Goal: Task Accomplishment & Management: Manage account settings

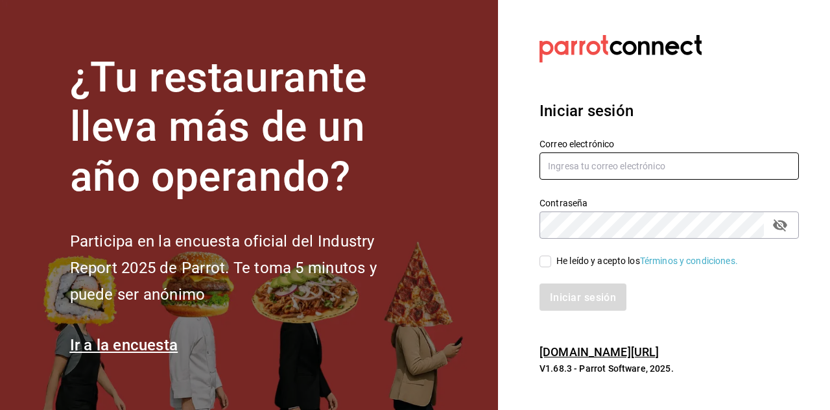
click at [581, 180] on input "text" at bounding box center [668, 165] width 259 height 27
type input "[EMAIL_ADDRESS][DOMAIN_NAME]"
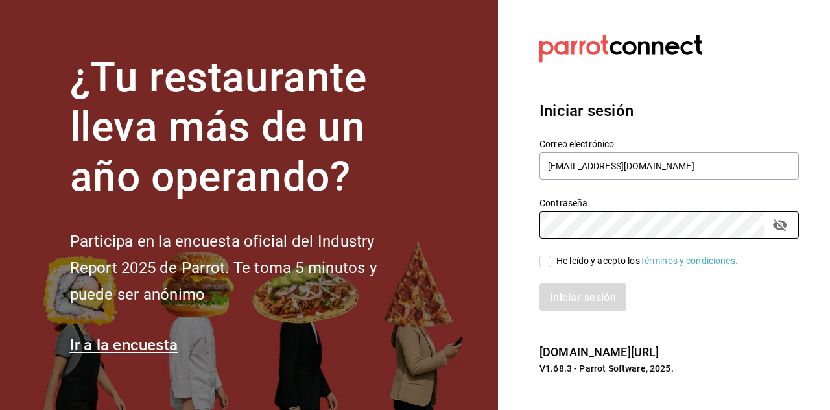
click at [546, 267] on input "He leído y acepto los Términos y condiciones." at bounding box center [545, 261] width 12 height 12
checkbox input "true"
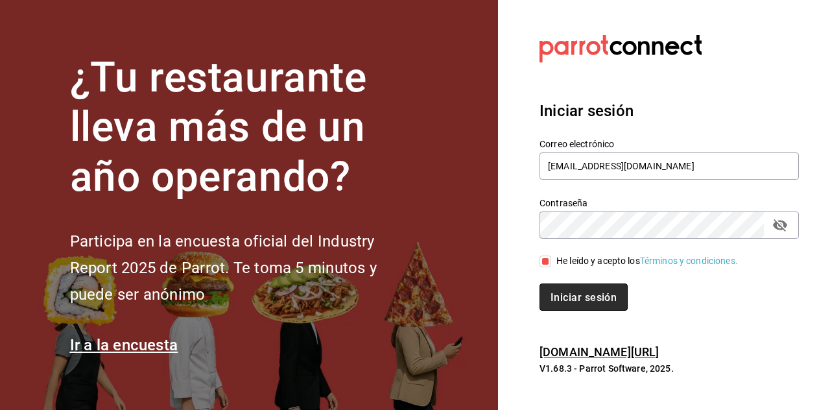
click at [569, 303] on font "Iniciar sesión" at bounding box center [583, 297] width 66 height 12
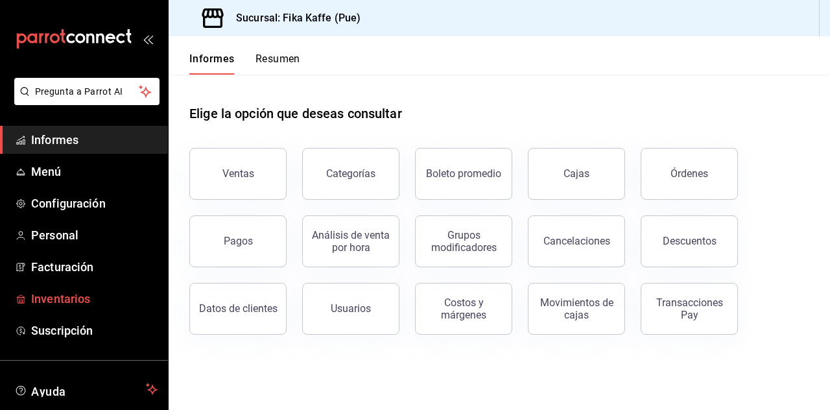
click at [74, 300] on font "Inventarios" at bounding box center [60, 299] width 59 height 14
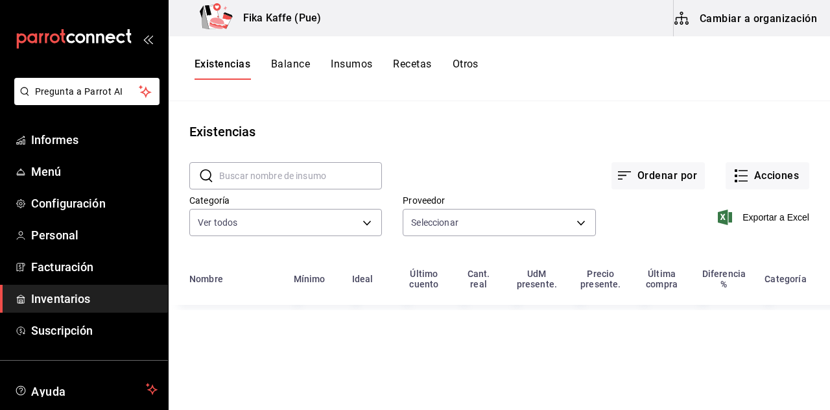
click at [504, 106] on main "Existencias ​ ​ Ordenar por Acciones Categoría Ver todos 51f0f99b-899e-4cff-962…" at bounding box center [499, 251] width 661 height 300
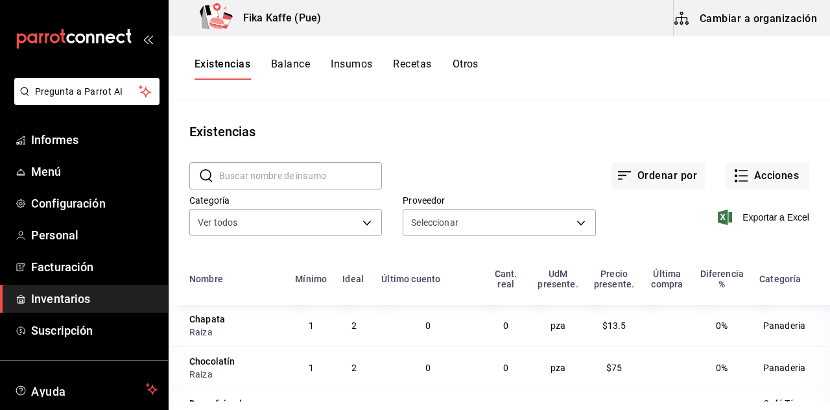
click at [421, 61] on font "Recetas" at bounding box center [412, 64] width 38 height 12
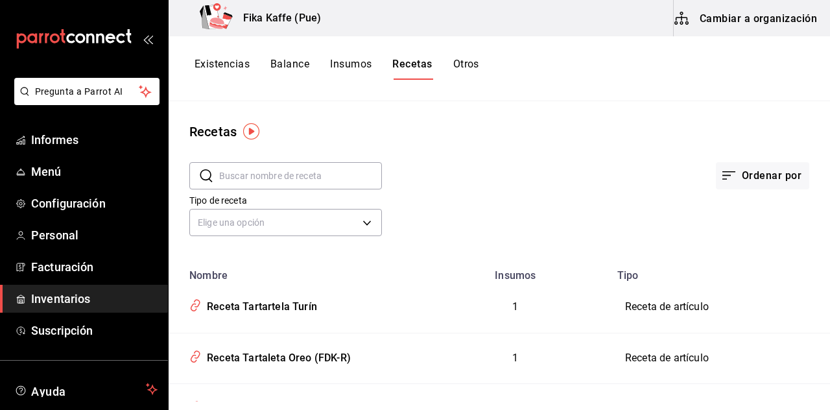
click at [258, 182] on input "text" at bounding box center [300, 176] width 163 height 26
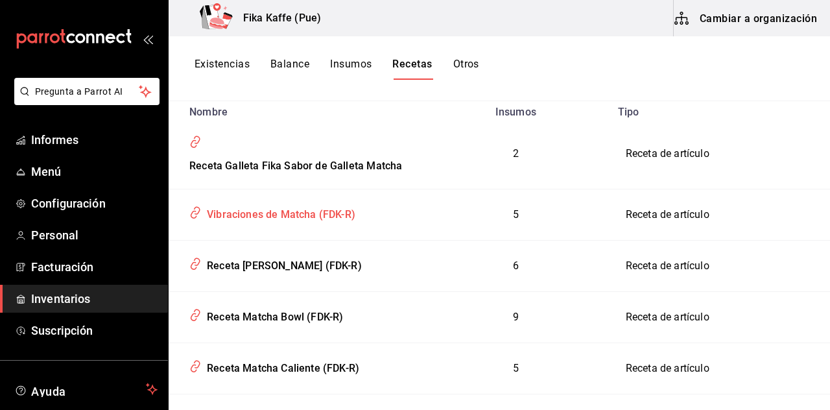
scroll to position [166, 0]
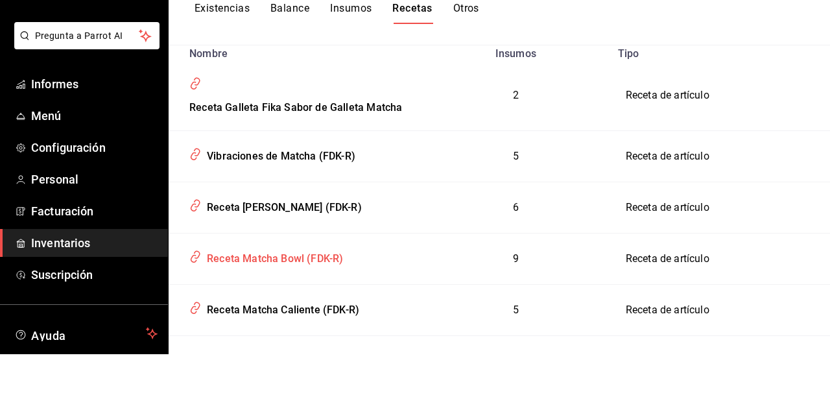
type input "matcha"
click at [305, 309] on tbody "Receta Galleta Fika Sabor de Galleta Matcha 2 Receta de artículo Vibraciones de…" at bounding box center [499, 279] width 661 height 326
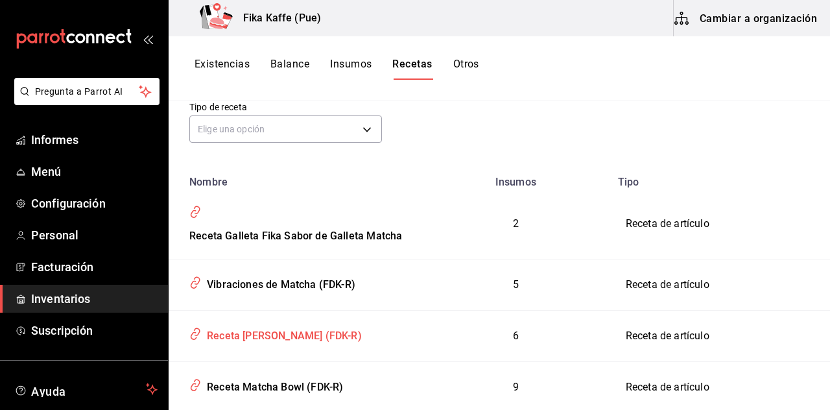
scroll to position [111, 0]
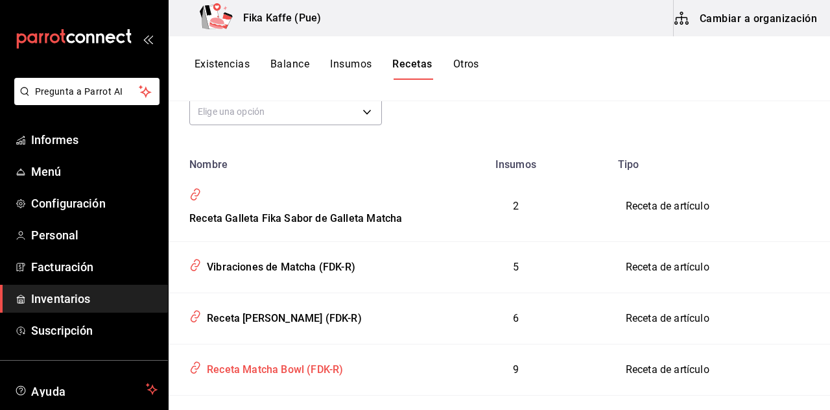
click at [305, 363] on font "Receta Matcha Bowl (FDK-R)" at bounding box center [275, 369] width 136 height 12
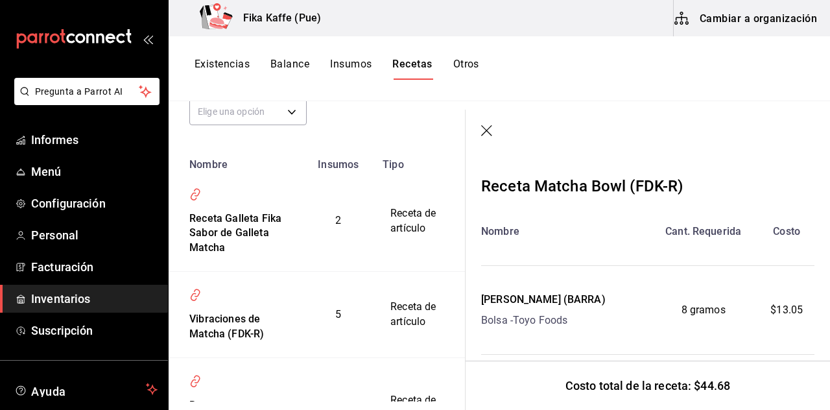
click at [768, 24] on font "Cambiar a organización" at bounding box center [758, 18] width 117 height 12
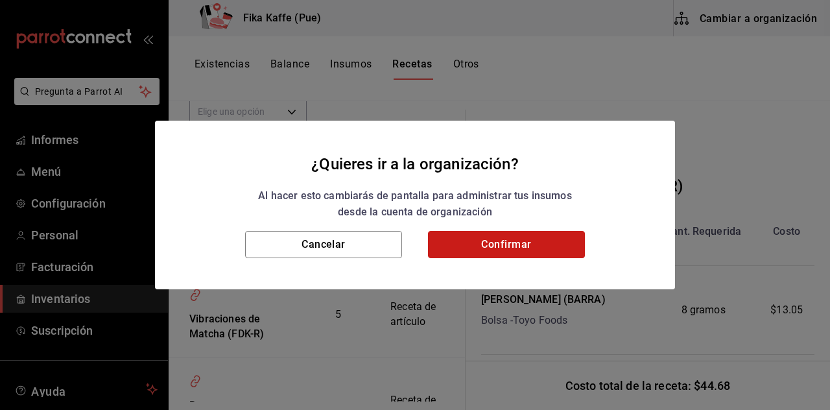
click at [508, 249] on button "Confirmar" at bounding box center [506, 244] width 157 height 27
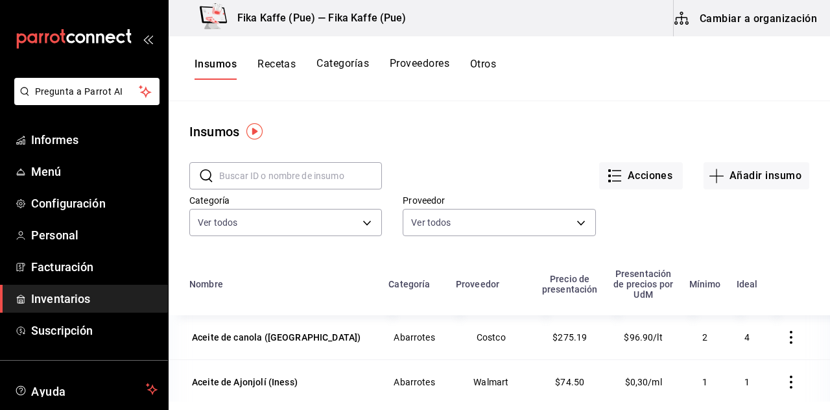
click at [271, 69] on font "Recetas" at bounding box center [276, 64] width 38 height 12
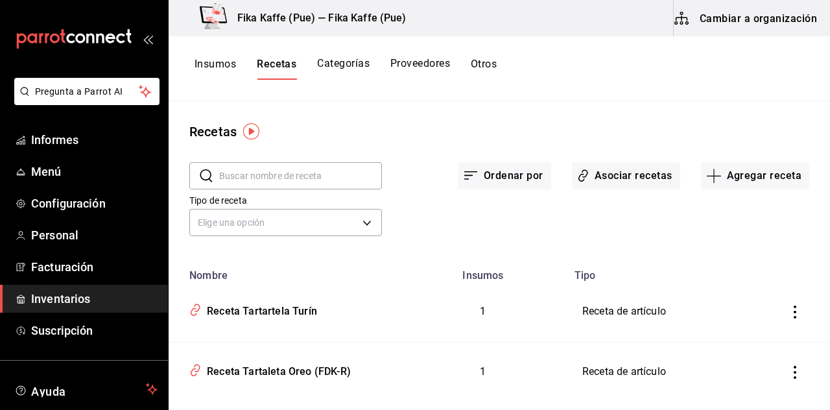
click at [294, 170] on input "text" at bounding box center [300, 176] width 163 height 26
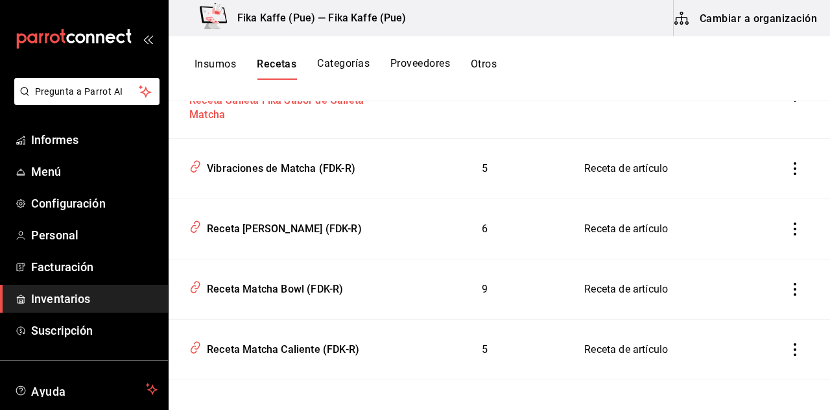
type input "matcha"
click at [282, 296] on tbody "Receta Galleta Fika Sabor de Galleta Matcha 2 Receta de artículo Vibraciones de…" at bounding box center [499, 246] width 661 height 387
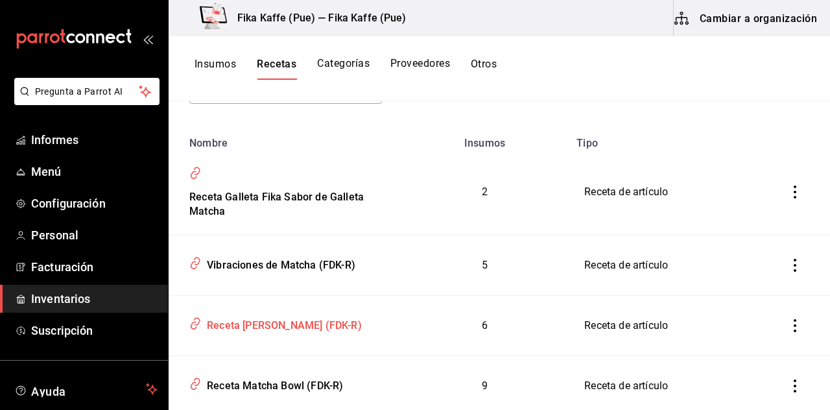
scroll to position [152, 0]
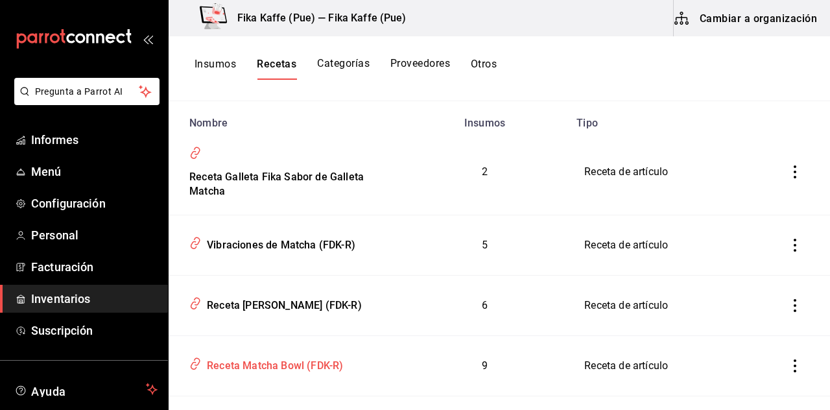
click at [284, 368] on font "Receta Matcha Bowl (FDK-R)" at bounding box center [275, 365] width 136 height 12
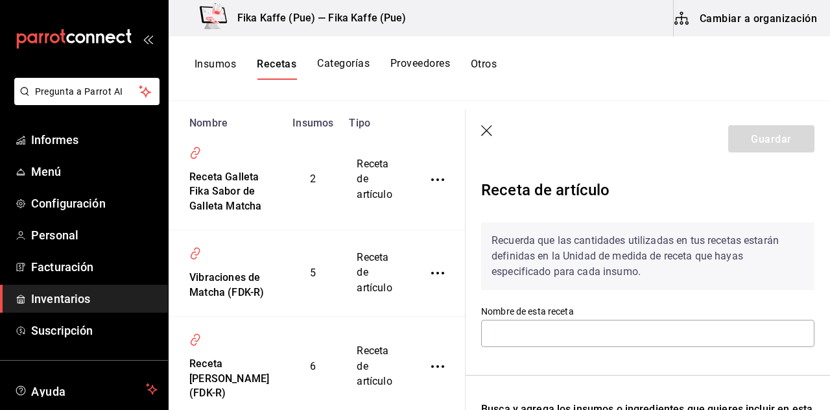
type input "Receta Matcha Bowl (FDK-R)"
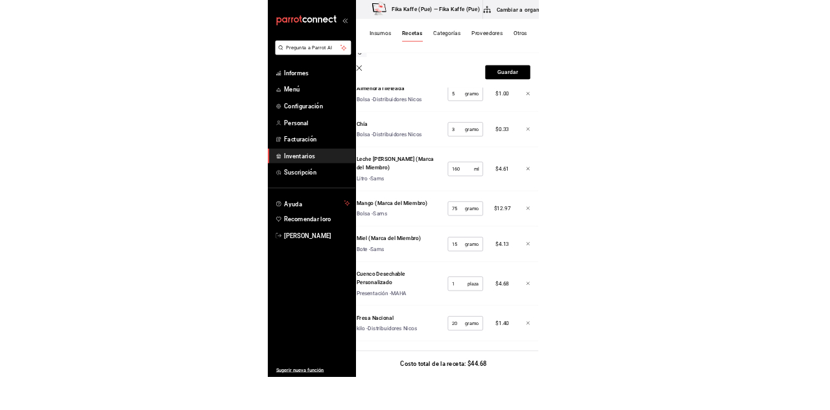
scroll to position [441, 0]
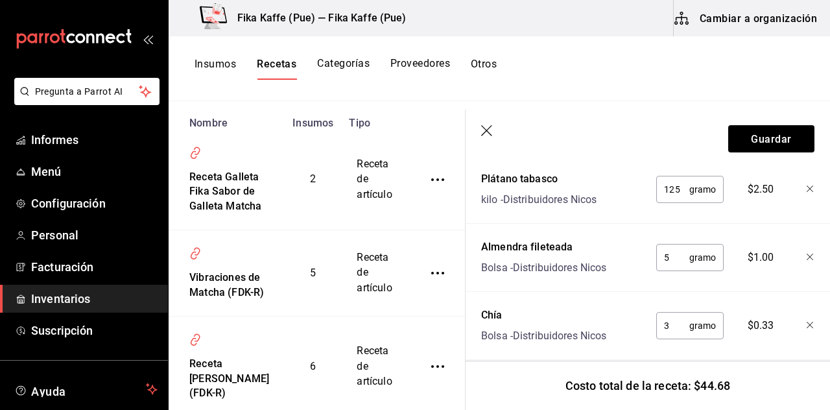
click at [492, 130] on icon "button" at bounding box center [487, 131] width 13 height 13
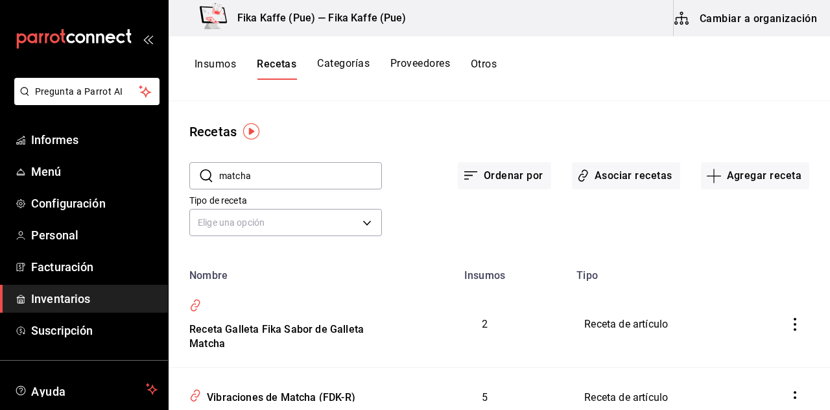
click at [293, 172] on input "matcha" at bounding box center [300, 176] width 163 height 26
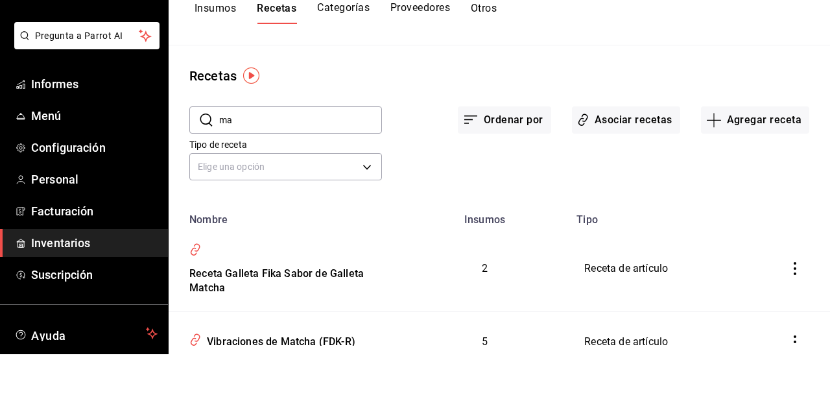
type input "m"
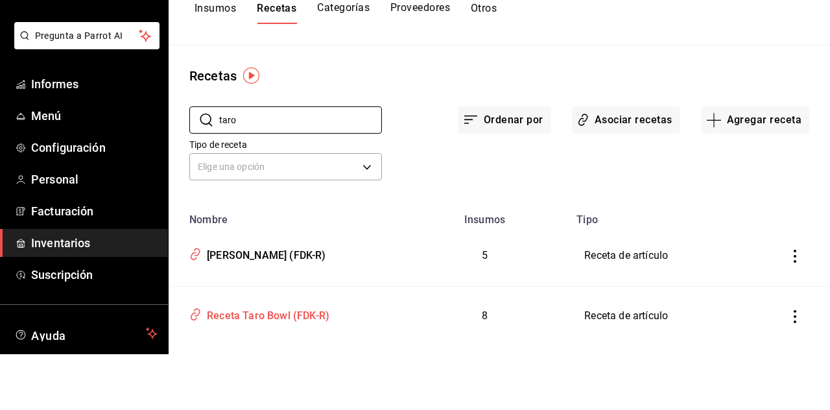
type input "taro"
click at [268, 340] on tbody "[PERSON_NAME] (FDK-R) 5 Receta de artículo Receta Taro Bowl (FDK-R) 8 Receta de…" at bounding box center [499, 402] width 661 height 241
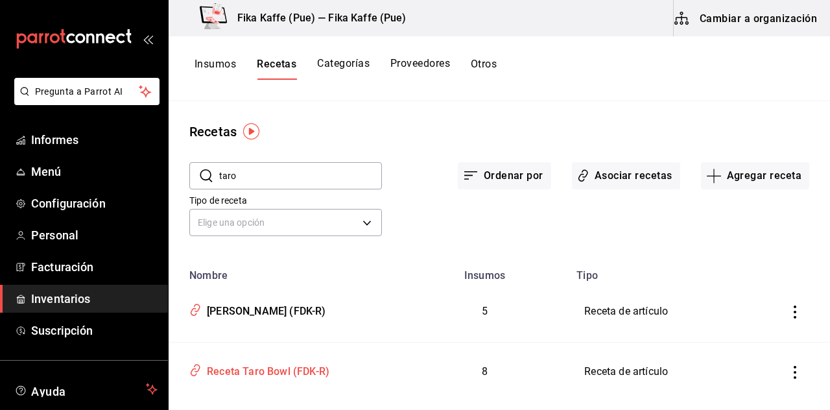
click at [303, 381] on td "Receta Taro Bowl (FDK-R)" at bounding box center [285, 372] width 232 height 60
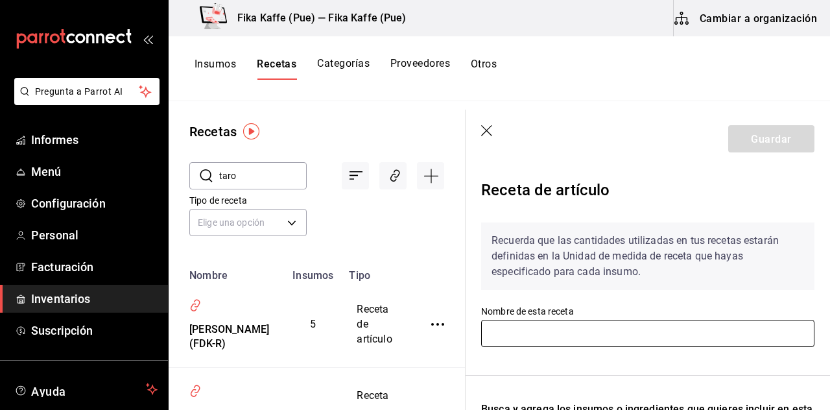
type input "Receta Taro Bowl (FDK-R)"
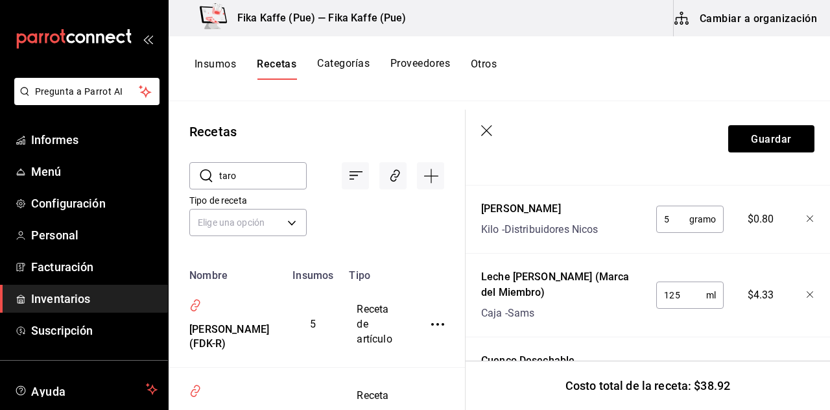
scroll to position [372, 0]
